Goal: Task Accomplishment & Management: Use online tool/utility

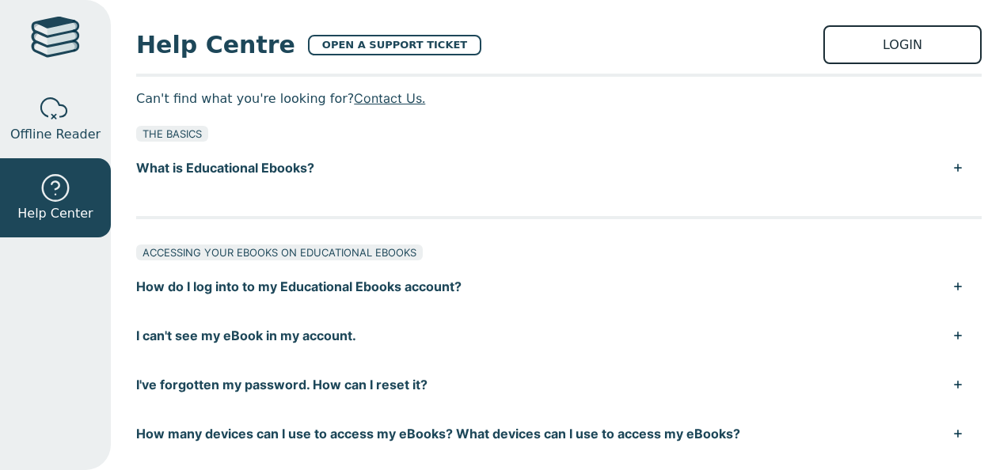
click at [885, 37] on link "LOGIN" at bounding box center [902, 44] width 158 height 39
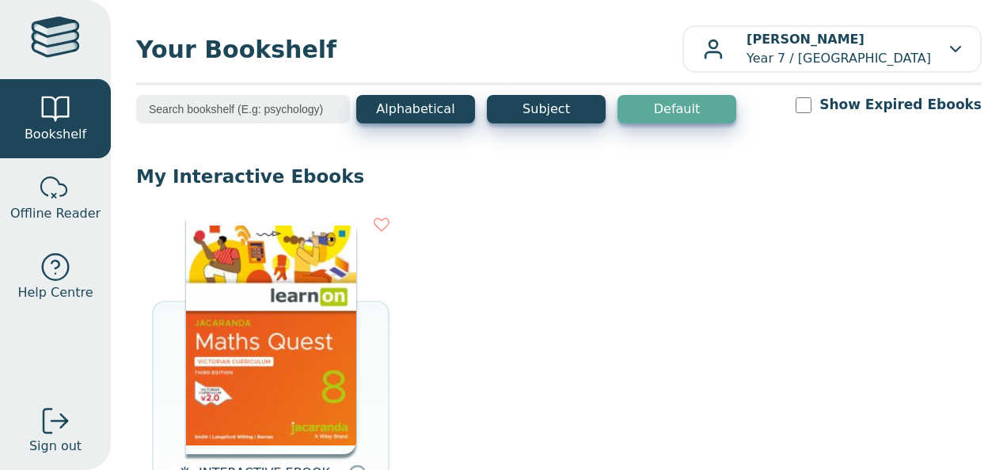
click at [305, 351] on img at bounding box center [271, 335] width 170 height 237
